Goal: Transaction & Acquisition: Download file/media

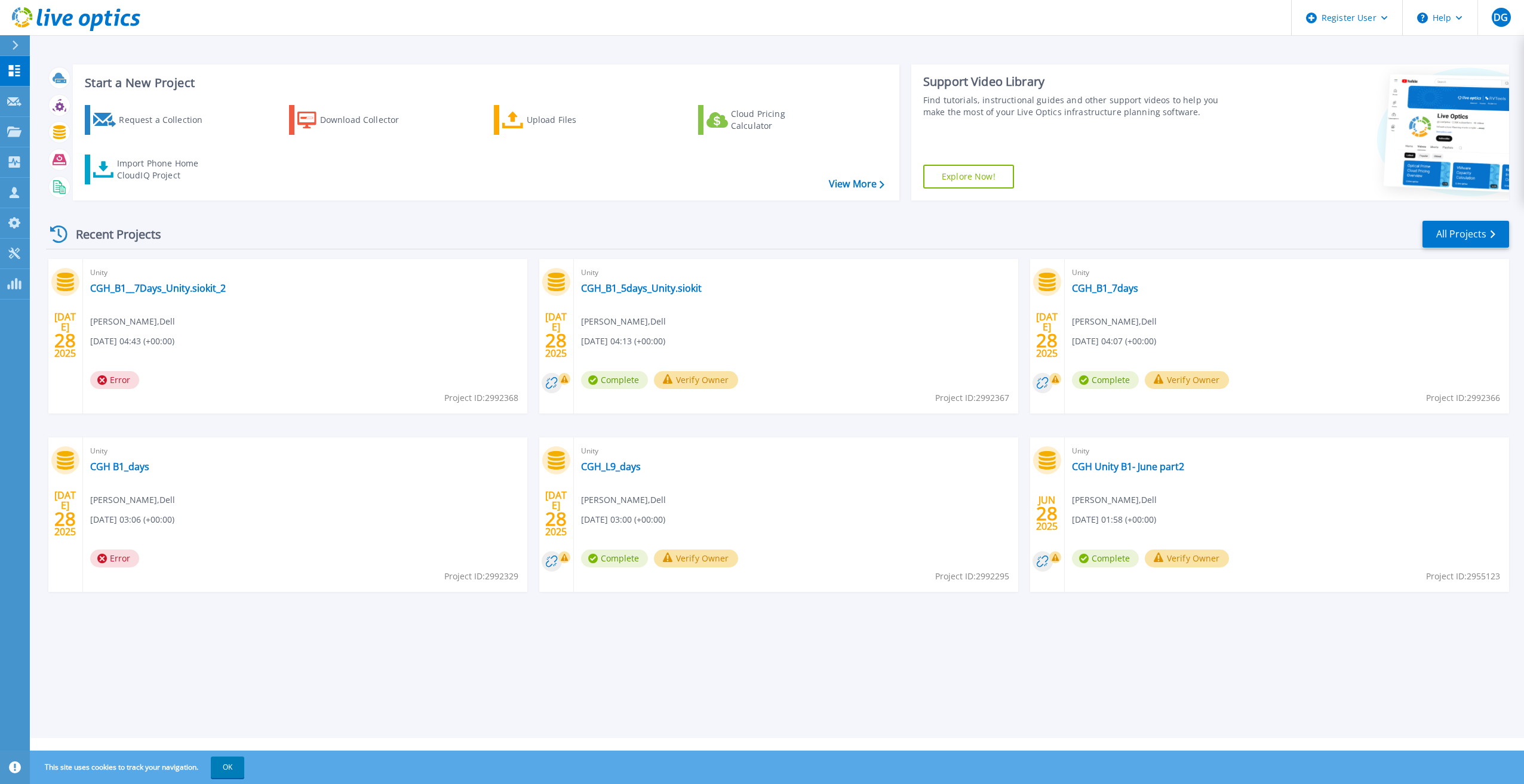
click at [83, 662] on div "Start a New Project Request a Collection Download Collector Upload Files Cloud …" at bounding box center [777, 369] width 1494 height 739
click at [865, 189] on link "View More" at bounding box center [856, 183] width 56 height 12
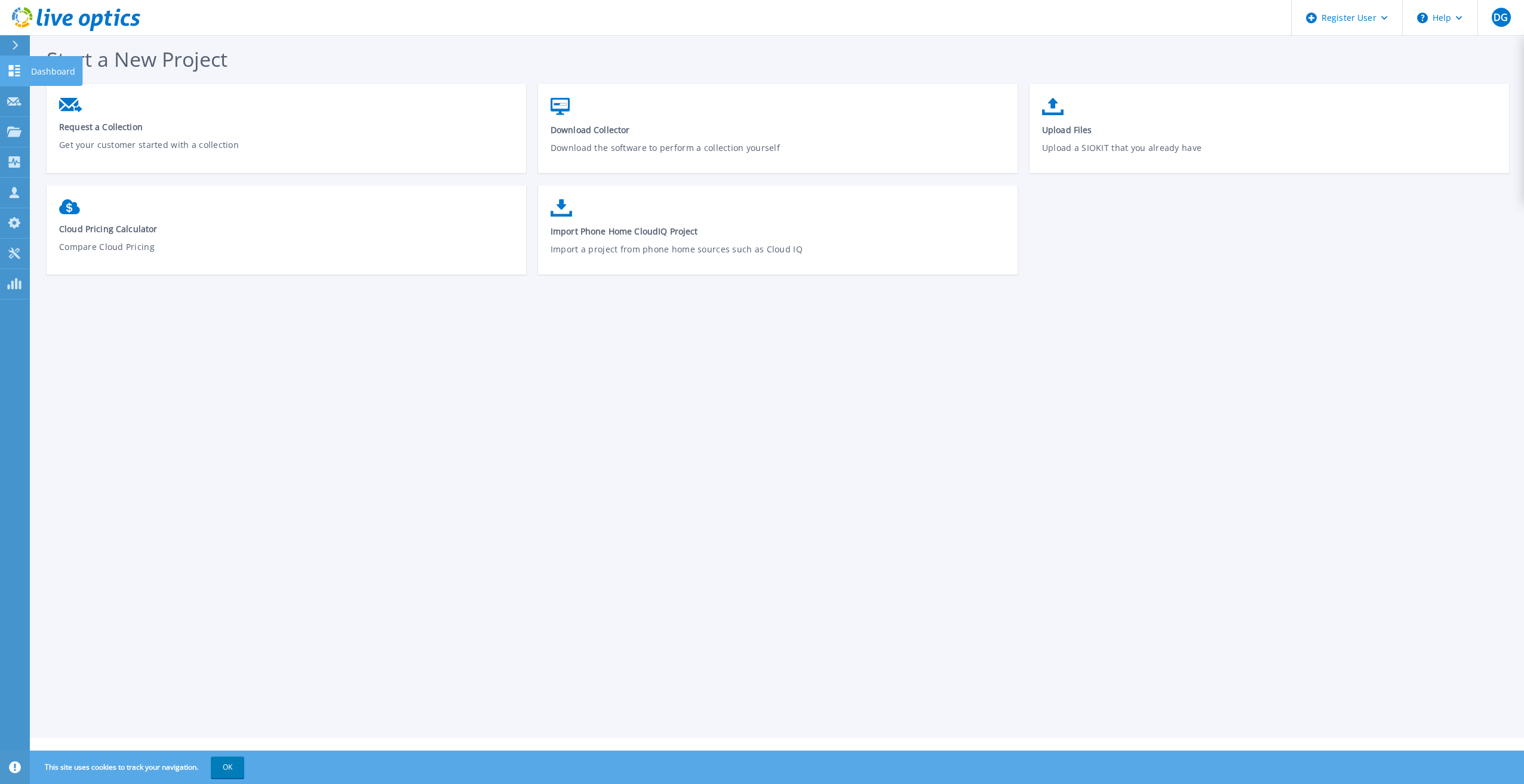
click at [15, 74] on icon at bounding box center [14, 70] width 14 height 12
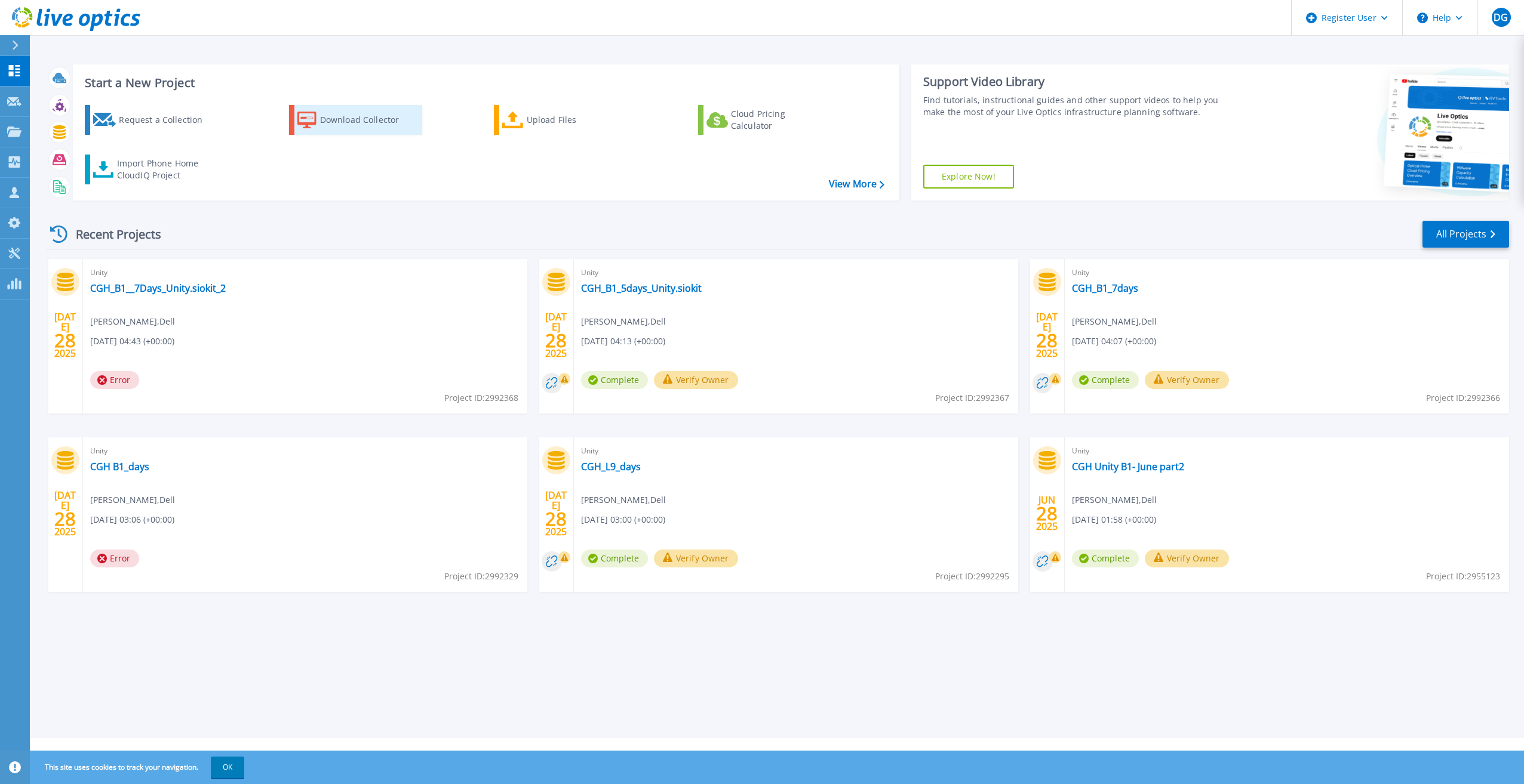
click at [382, 120] on div "Download Collector" at bounding box center [368, 120] width 96 height 24
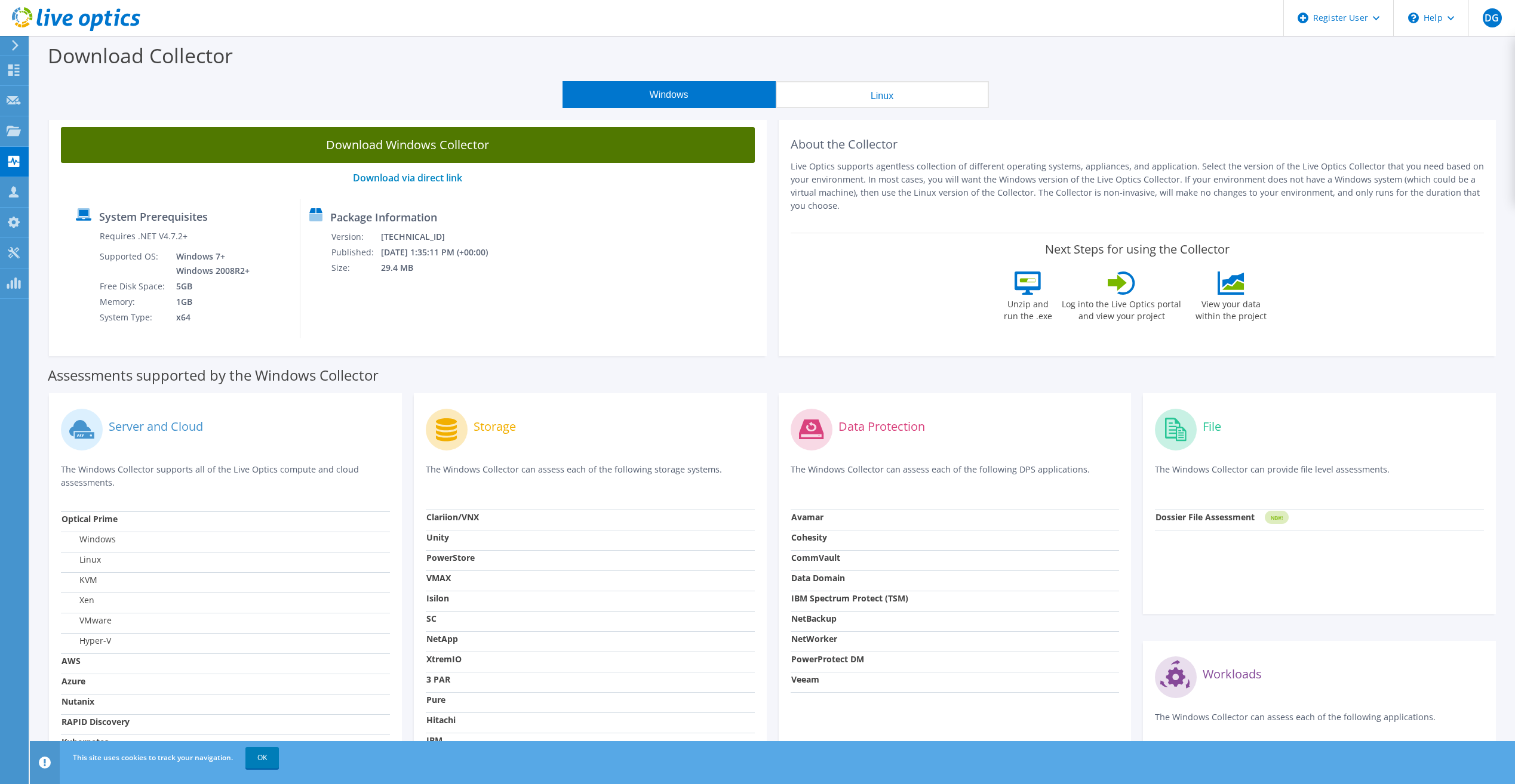
click at [423, 144] on link "Download Windows Collector" at bounding box center [408, 145] width 694 height 35
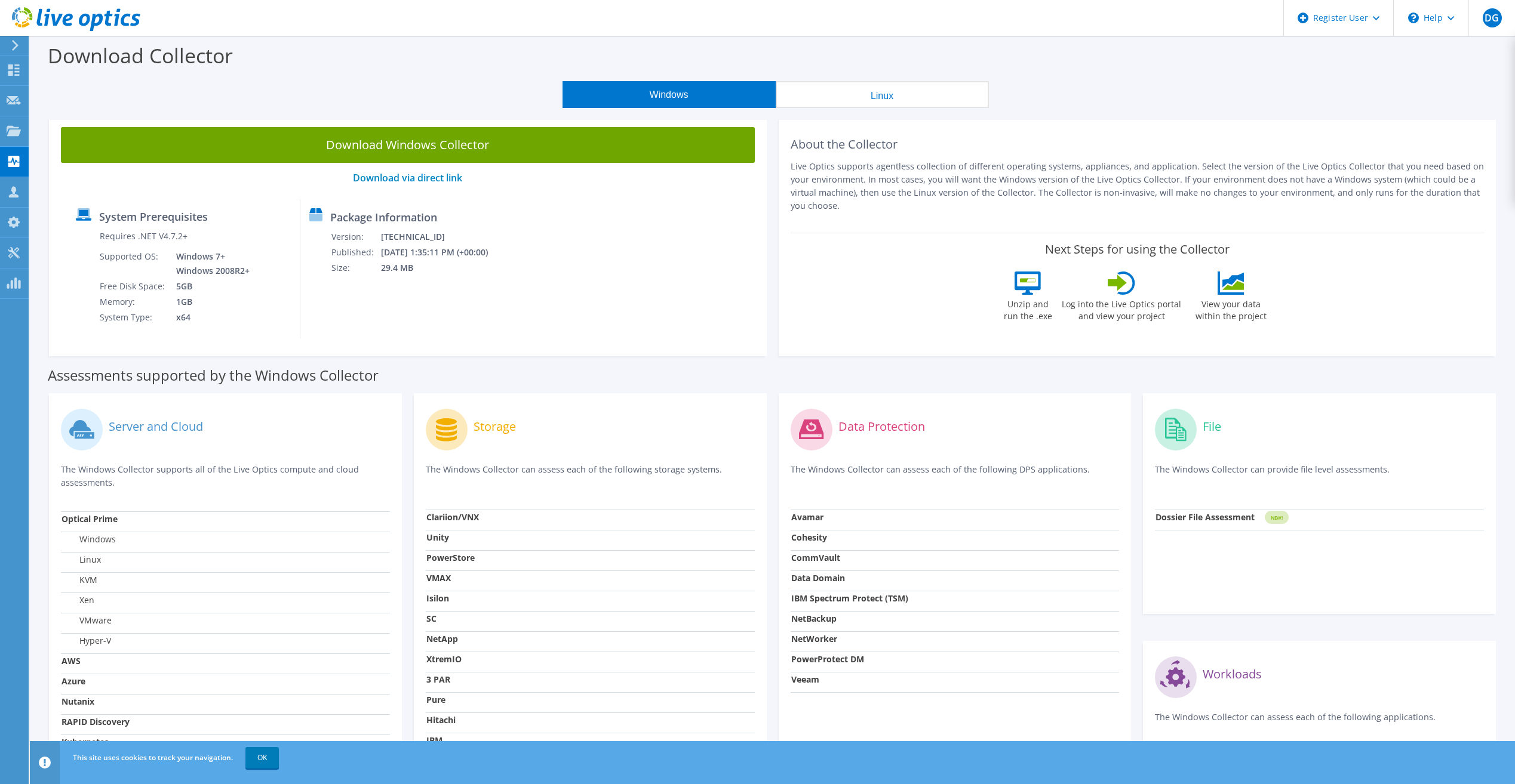
click at [1356, 77] on div "Download Collector" at bounding box center [772, 58] width 1472 height 45
